Goal: Information Seeking & Learning: Learn about a topic

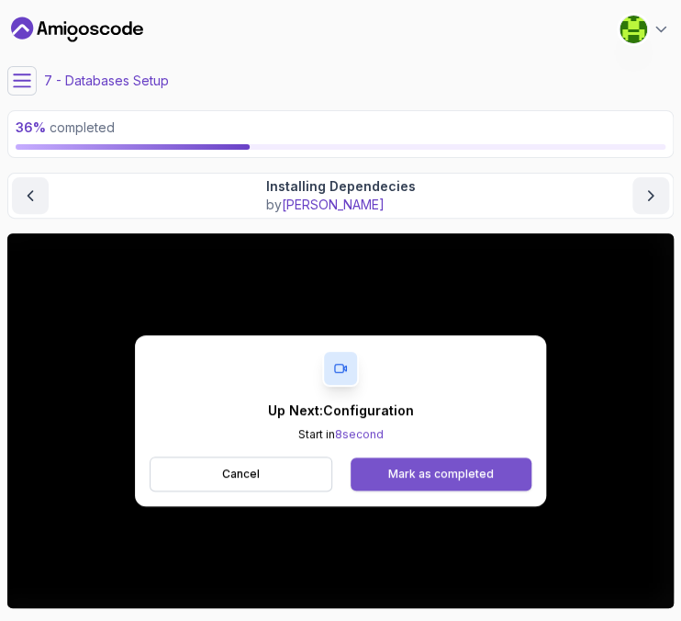
click at [440, 471] on div "Mark as completed" at bounding box center [441, 473] width 106 height 15
click at [488, 464] on button "Mark as completed" at bounding box center [441, 473] width 181 height 33
click at [455, 480] on button "Mark as completed" at bounding box center [441, 473] width 181 height 33
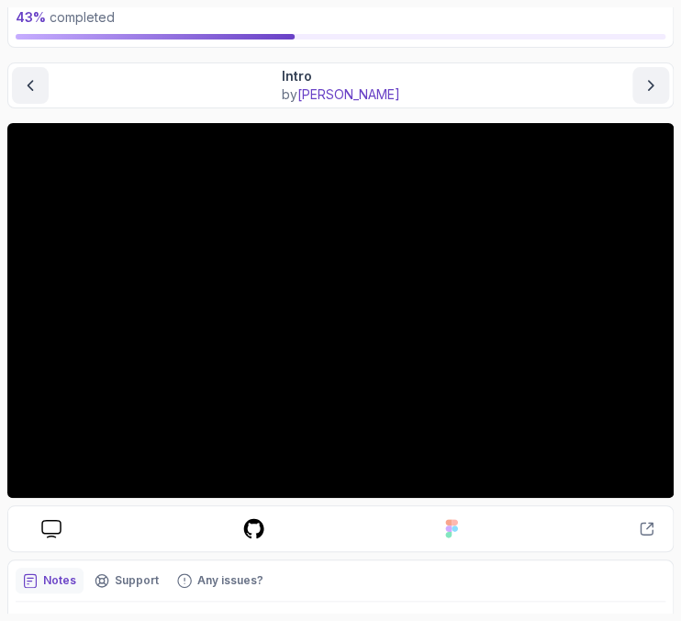
scroll to position [147, 0]
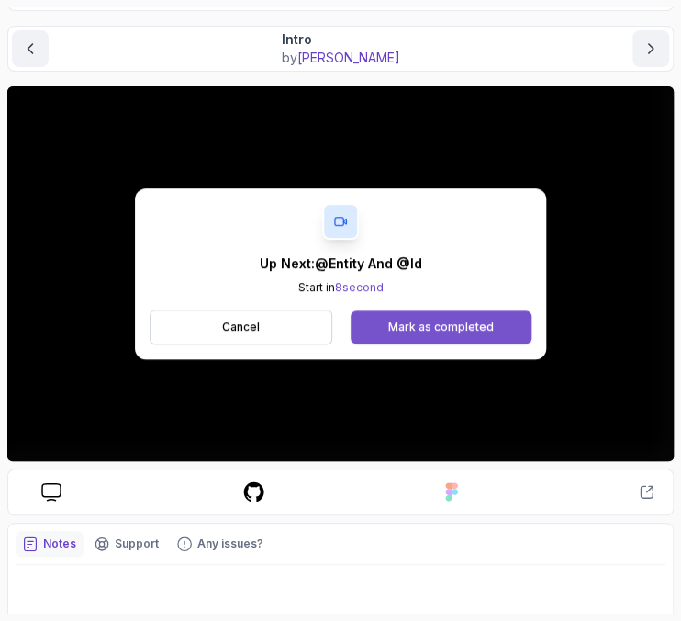
click at [451, 324] on div "Mark as completed" at bounding box center [441, 326] width 106 height 15
click at [426, 324] on div "Mark as completed" at bounding box center [441, 326] width 106 height 15
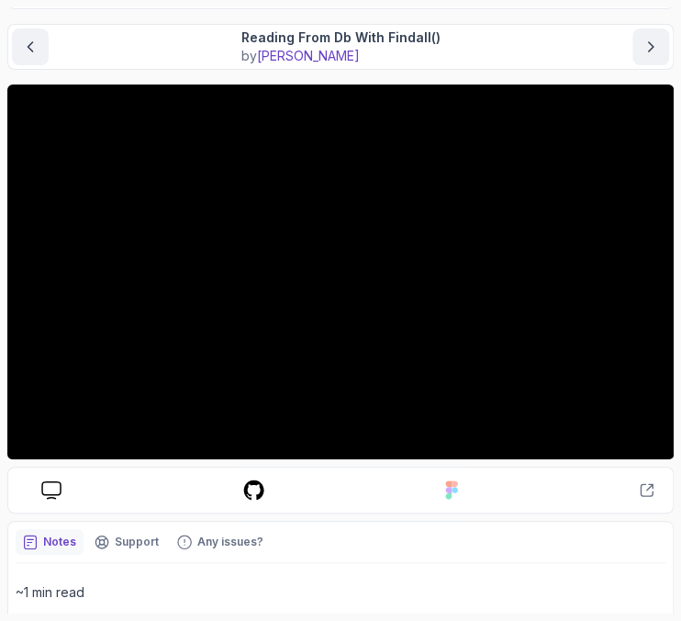
scroll to position [147, 0]
